Goal: Information Seeking & Learning: Check status

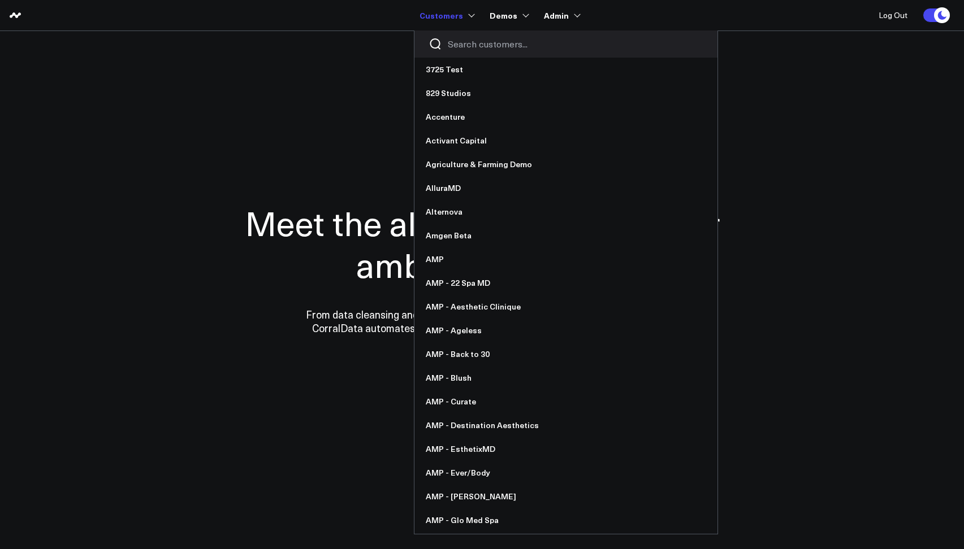
click at [458, 52] on div at bounding box center [565, 44] width 303 height 27
click at [458, 49] on input "Search customers input" at bounding box center [575, 44] width 255 height 12
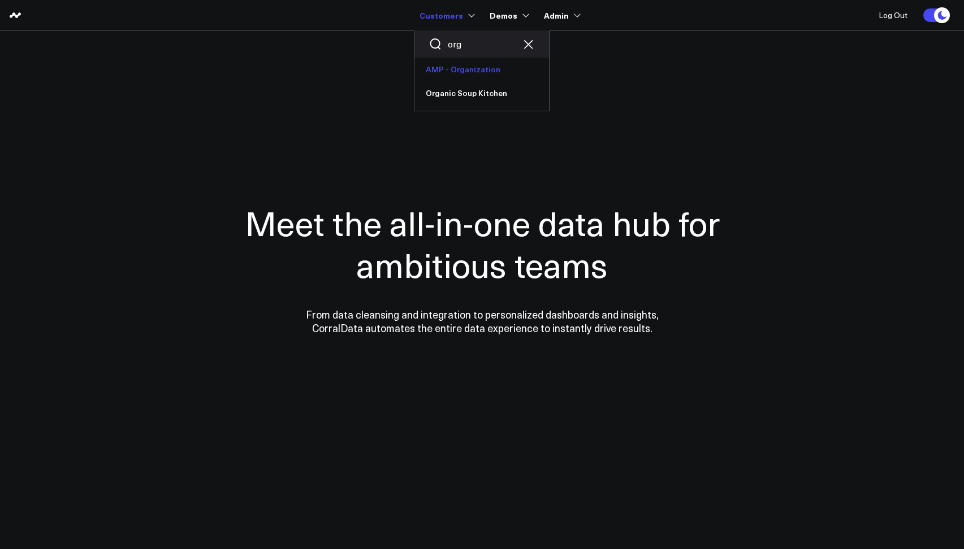
type input "org"
click at [447, 68] on link "AMP - Organization" at bounding box center [481, 70] width 135 height 24
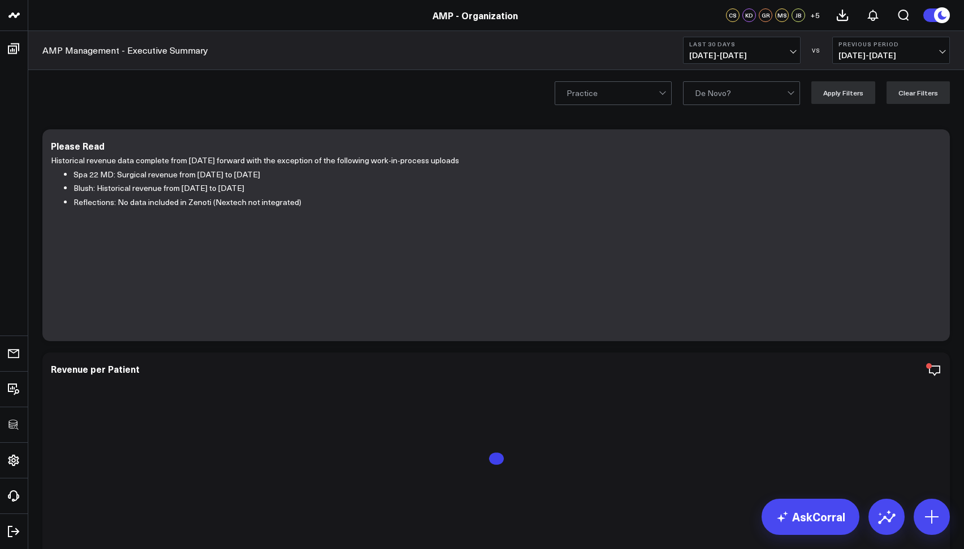
click at [714, 60] on span "08/08/25 - 09/06/25" at bounding box center [741, 55] width 105 height 9
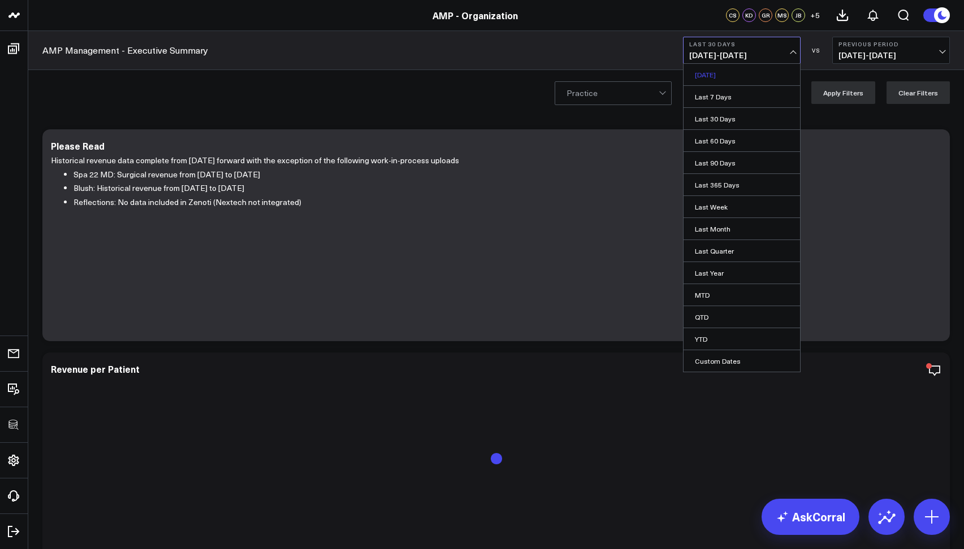
click at [720, 76] on link "[DATE]" at bounding box center [741, 74] width 116 height 21
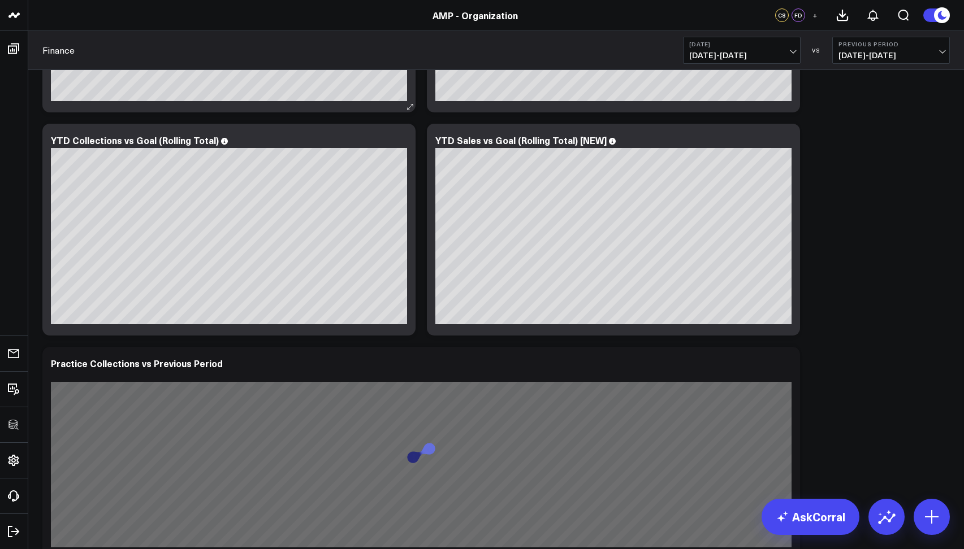
scroll to position [1372, 0]
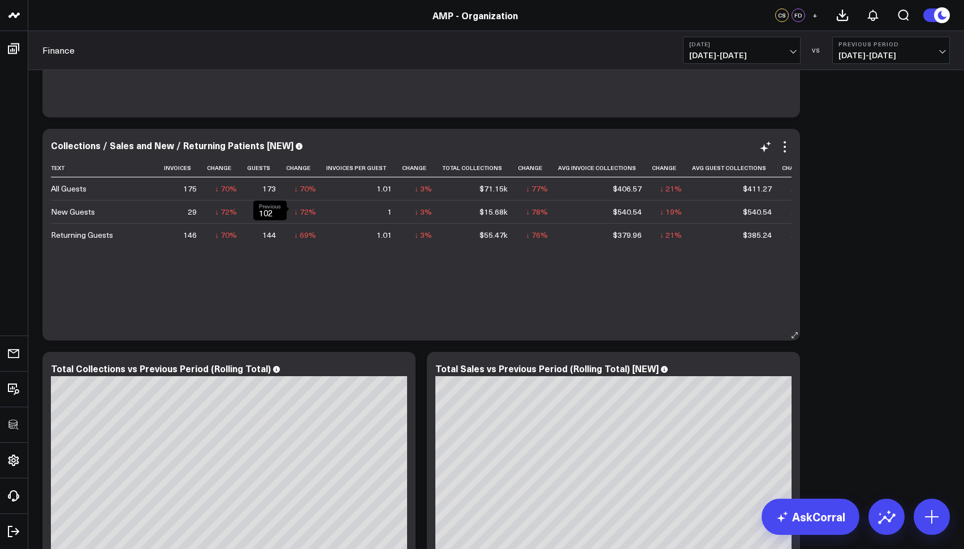
click at [291, 205] on td "↓ 72% Previous 102" at bounding box center [306, 211] width 40 height 23
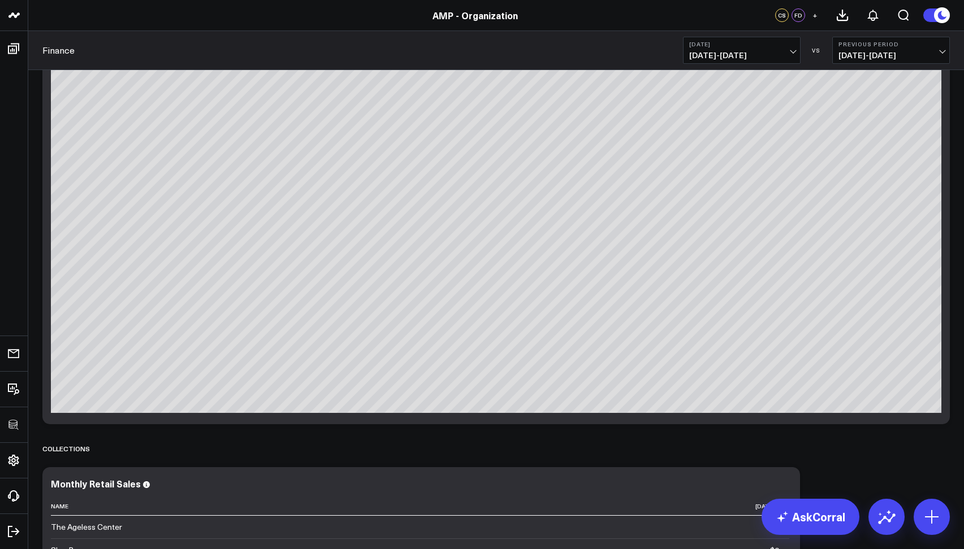
scroll to position [0, 0]
